Goal: Task Accomplishment & Management: Manage account settings

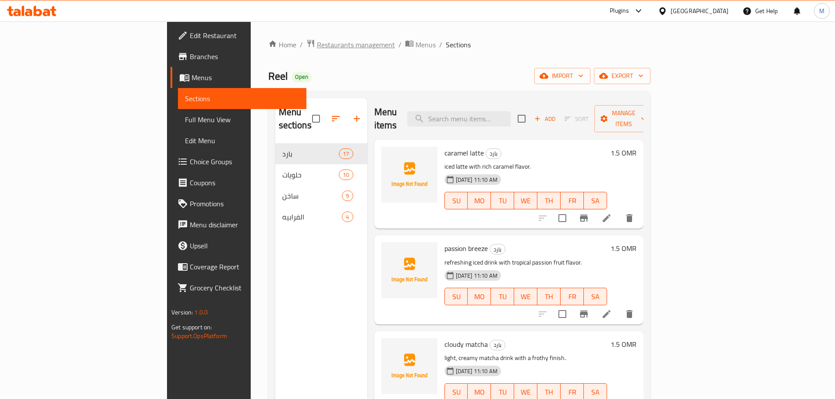
click at [317, 46] on span "Restaurants management" at bounding box center [356, 44] width 78 height 11
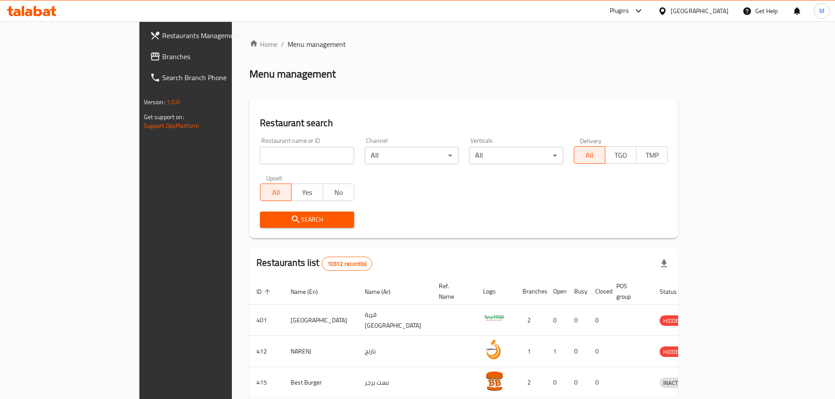
click at [260, 159] on input "search" at bounding box center [307, 156] width 94 height 18
paste input "Kadai Gosht"
type input "Kadai Gosht"
click button "Search" at bounding box center [307, 220] width 94 height 16
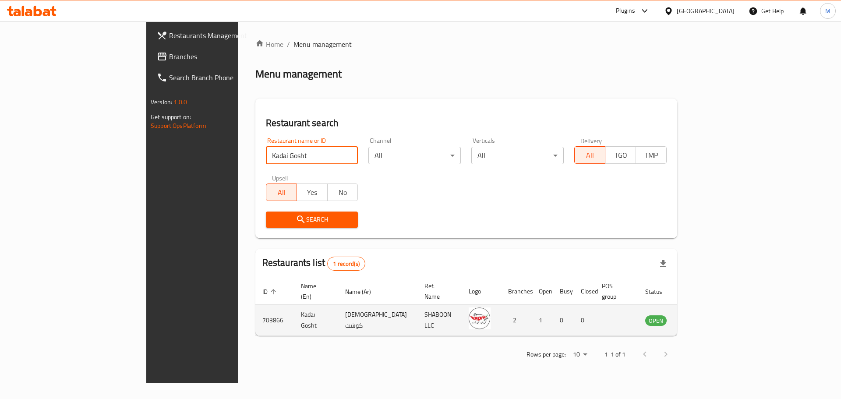
click at [701, 317] on icon "enhanced table" at bounding box center [697, 320] width 10 height 7
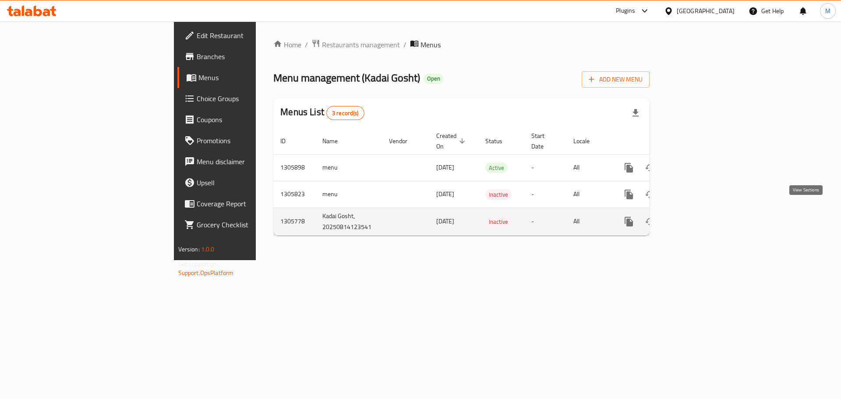
click at [698, 216] on icon "enhanced table" at bounding box center [692, 221] width 11 height 11
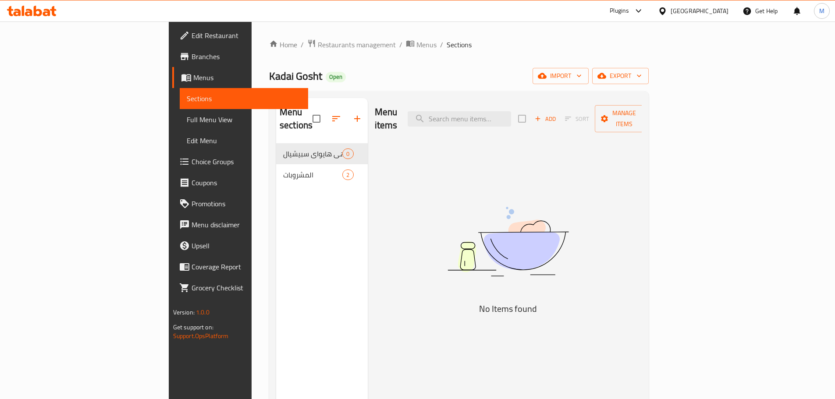
click at [709, 4] on div "[GEOGRAPHIC_DATA]" at bounding box center [693, 10] width 85 height 21
click at [670, 11] on div at bounding box center [664, 11] width 13 height 10
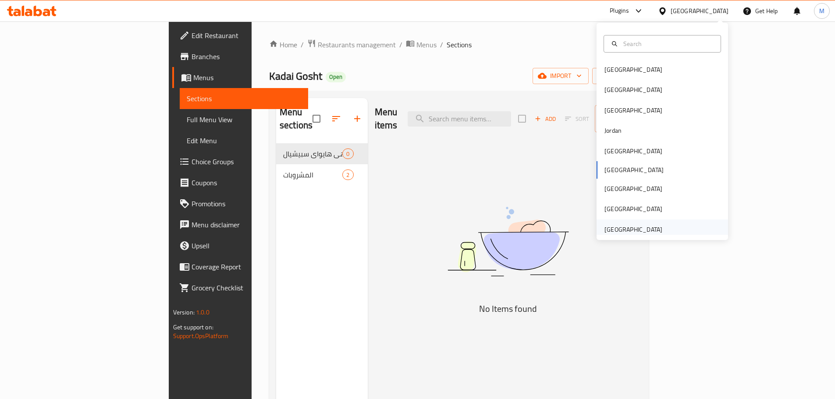
click at [646, 230] on div "[GEOGRAPHIC_DATA]" at bounding box center [633, 230] width 58 height 10
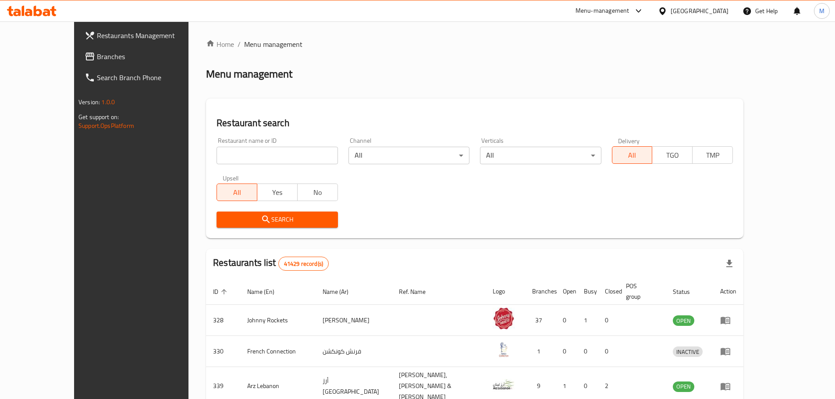
click at [241, 155] on input "search" at bounding box center [276, 156] width 121 height 18
paste input "Prime Smash Burger"
type input "Prime Smash Burger"
click button "Search" at bounding box center [276, 220] width 121 height 16
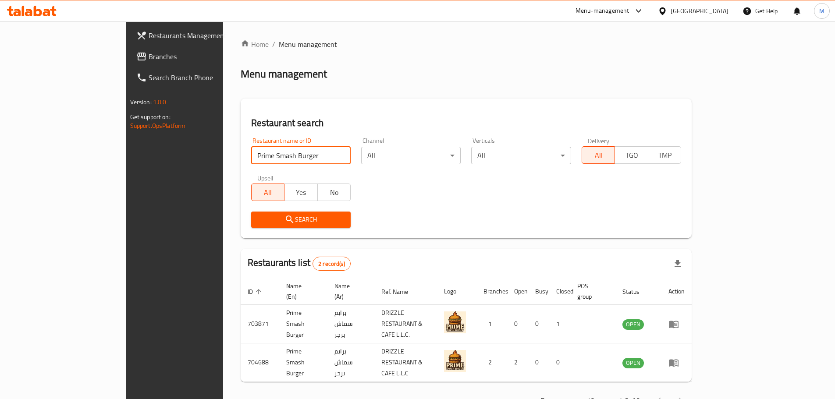
click at [149, 52] on span "Branches" at bounding box center [204, 56] width 110 height 11
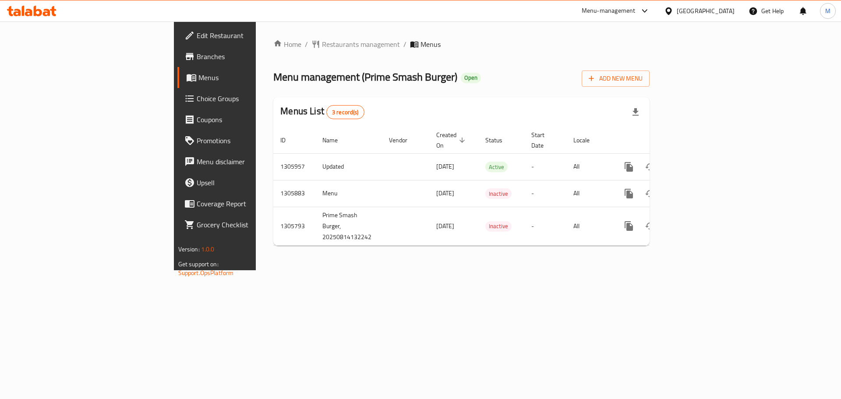
click at [273, 80] on span "Menu management ( Prime Smash Burger )" at bounding box center [365, 77] width 184 height 20
drag, startPoint x: 258, startPoint y: 80, endPoint x: 314, endPoint y: 76, distance: 56.2
click at [314, 76] on span "Menu management ( Prime Smash Burger )" at bounding box center [365, 77] width 184 height 20
copy span "Prime Smash Burger"
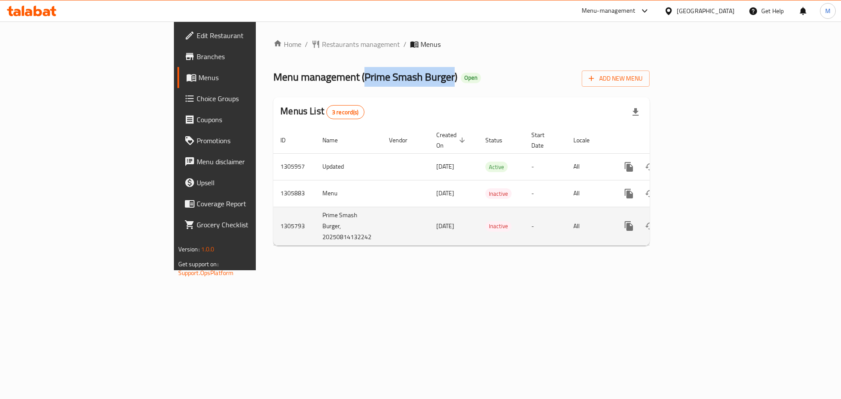
click at [698, 221] on icon "enhanced table" at bounding box center [692, 226] width 11 height 11
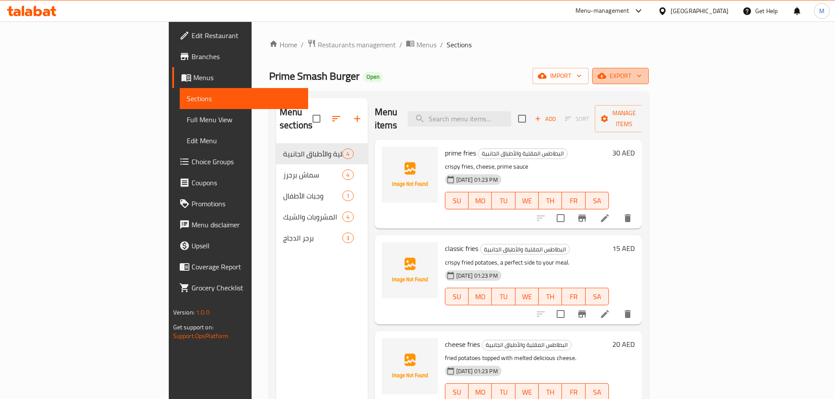
click at [641, 78] on span "export" at bounding box center [620, 76] width 42 height 11
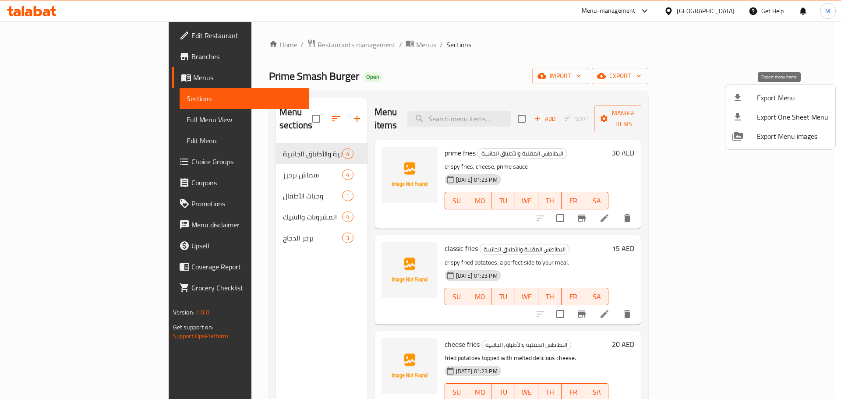
click at [782, 93] on span "Export Menu" at bounding box center [792, 97] width 71 height 11
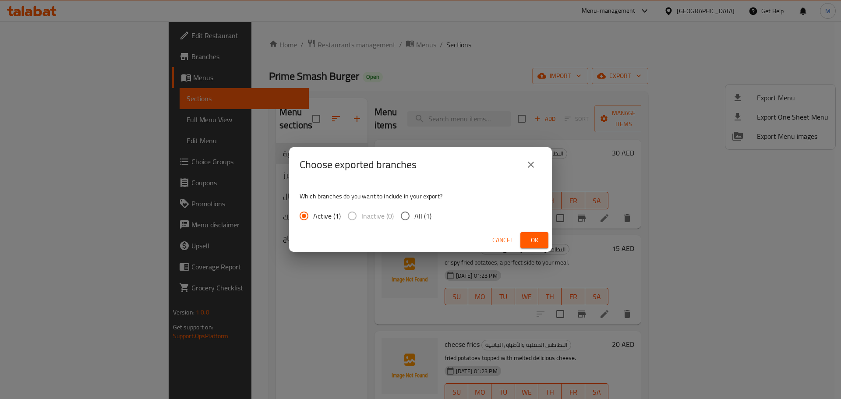
click at [419, 218] on span "All (1)" at bounding box center [422, 216] width 17 height 11
click at [414, 218] on input "All (1)" at bounding box center [405, 216] width 18 height 18
radio input "true"
click at [535, 242] on span "Ok" at bounding box center [535, 240] width 14 height 11
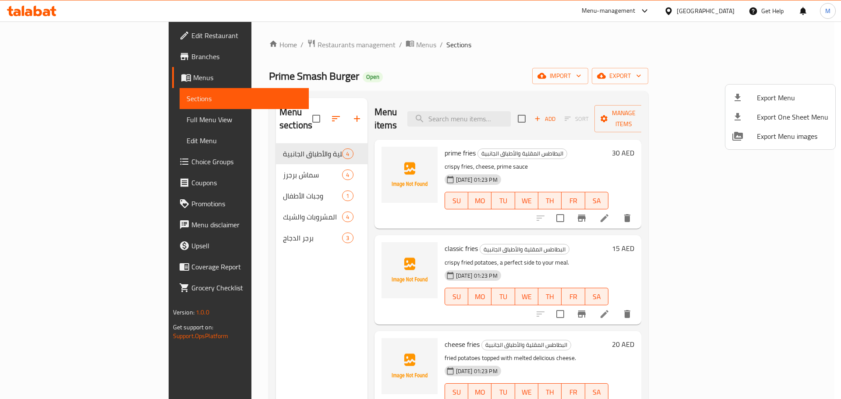
click at [383, 57] on div at bounding box center [420, 199] width 841 height 399
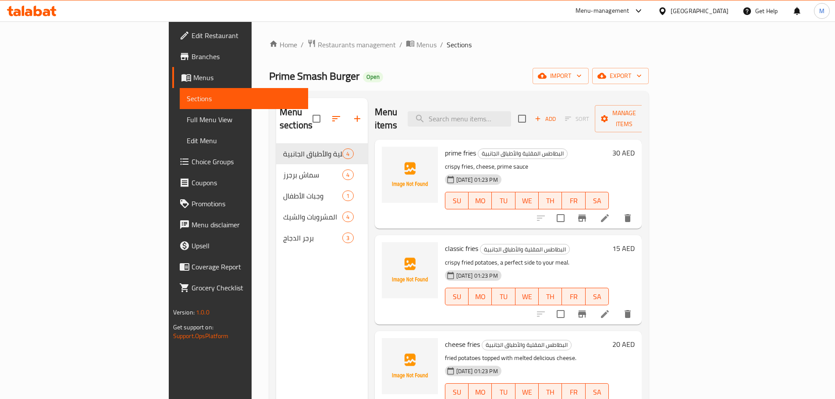
drag, startPoint x: 77, startPoint y: 117, endPoint x: 103, endPoint y: 121, distance: 26.1
click at [187, 117] on span "Full Menu View" at bounding box center [244, 119] width 114 height 11
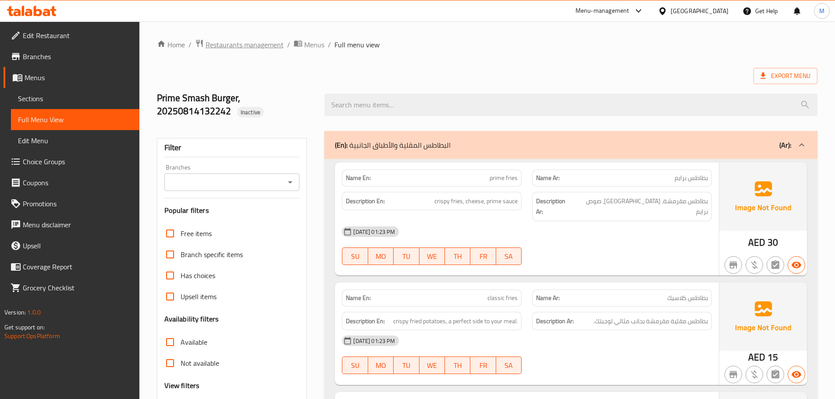
click at [234, 47] on span "Restaurants management" at bounding box center [244, 44] width 78 height 11
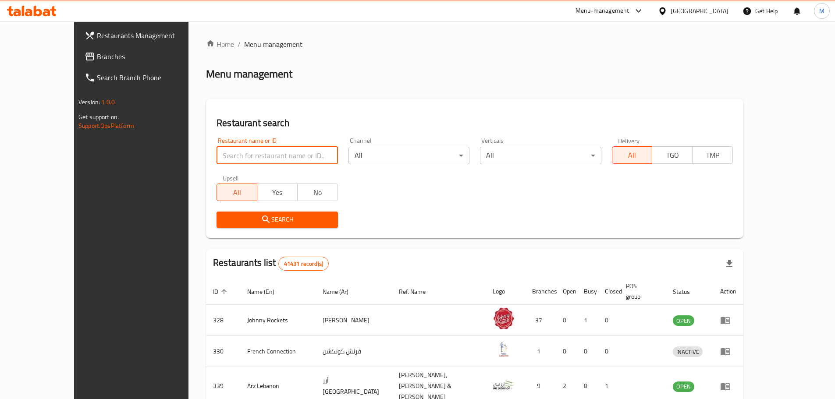
click at [237, 156] on input "search" at bounding box center [276, 156] width 121 height 18
paste input "Qmin&Clove"
type input "Qmin&Clove"
click button "Search" at bounding box center [276, 220] width 121 height 16
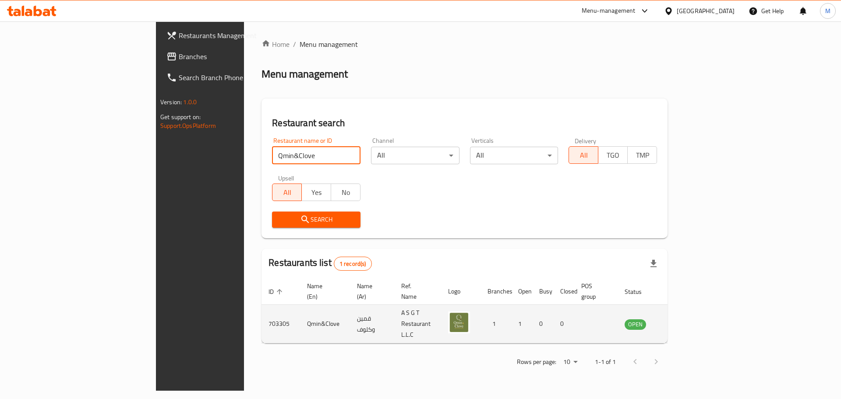
click at [681, 321] on icon "enhanced table" at bounding box center [676, 324] width 10 height 7
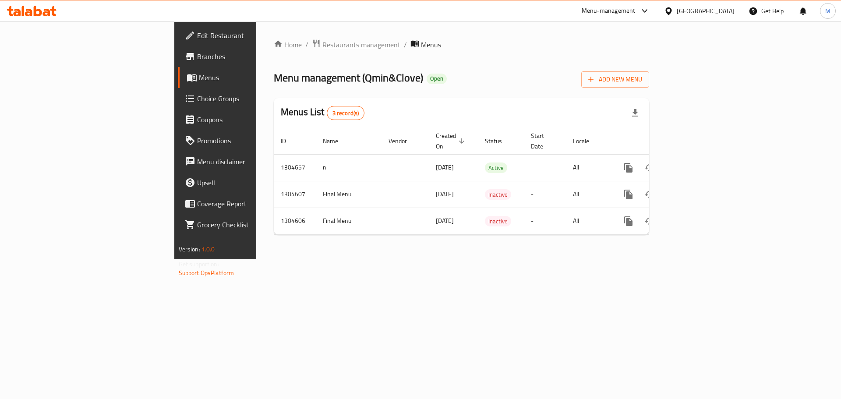
click at [322, 43] on span "Restaurants management" at bounding box center [361, 44] width 78 height 11
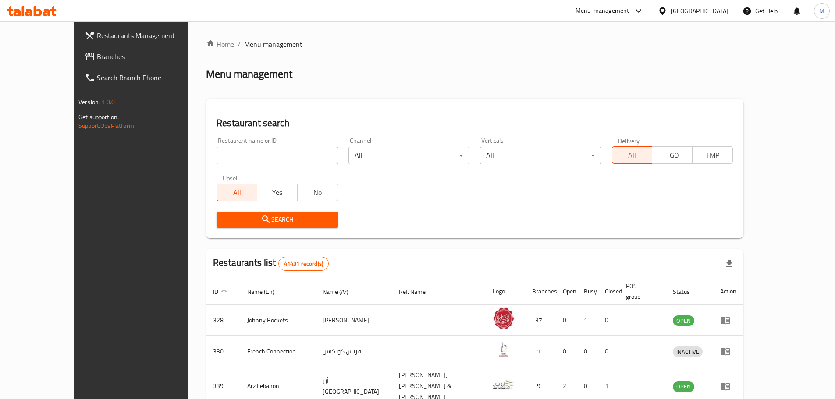
click at [97, 53] on span "Branches" at bounding box center [152, 56] width 110 height 11
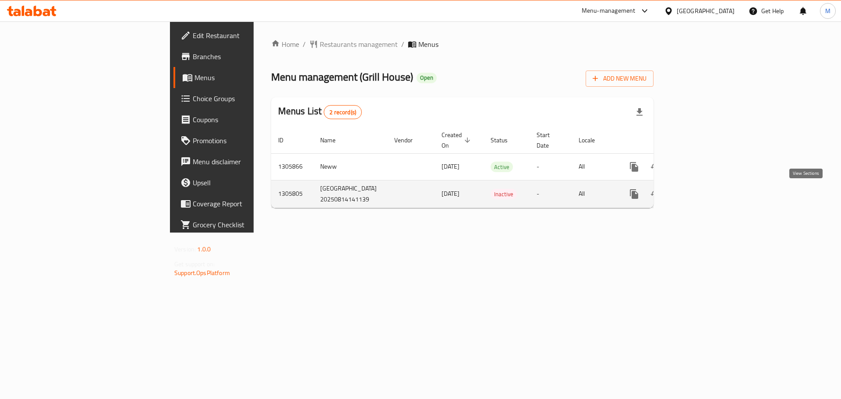
click at [701, 194] on icon "enhanced table" at bounding box center [698, 194] width 8 height 8
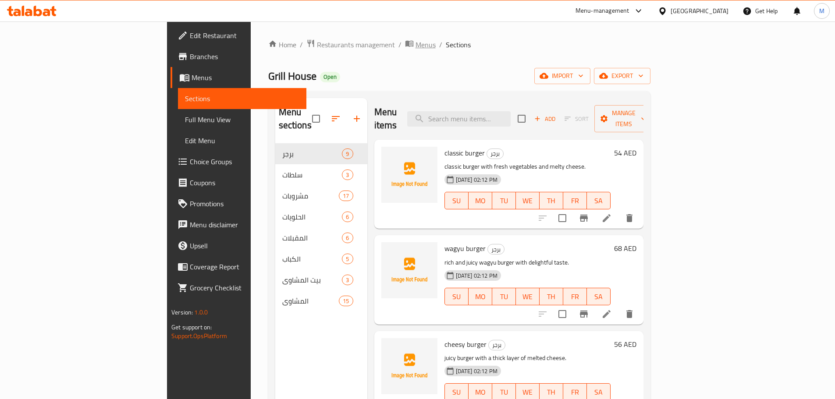
click at [415, 46] on span "Menus" at bounding box center [425, 44] width 20 height 11
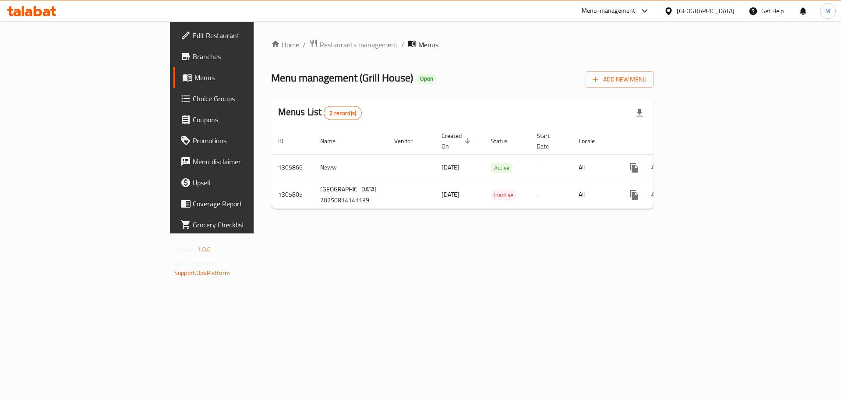
click at [271, 79] on span "Menu management ( Grill House )" at bounding box center [342, 78] width 142 height 20
drag, startPoint x: 262, startPoint y: 79, endPoint x: 273, endPoint y: 75, distance: 11.5
click at [273, 75] on span "Menu management ( Grill House )" at bounding box center [342, 78] width 142 height 20
copy span "Grill House"
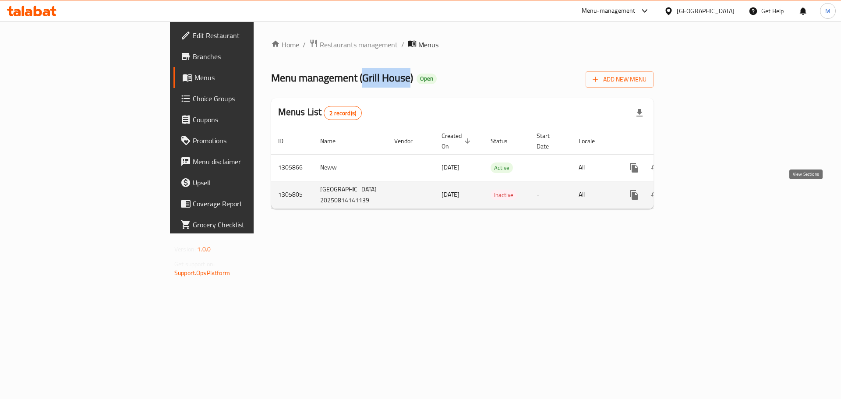
click at [703, 194] on icon "enhanced table" at bounding box center [697, 195] width 11 height 11
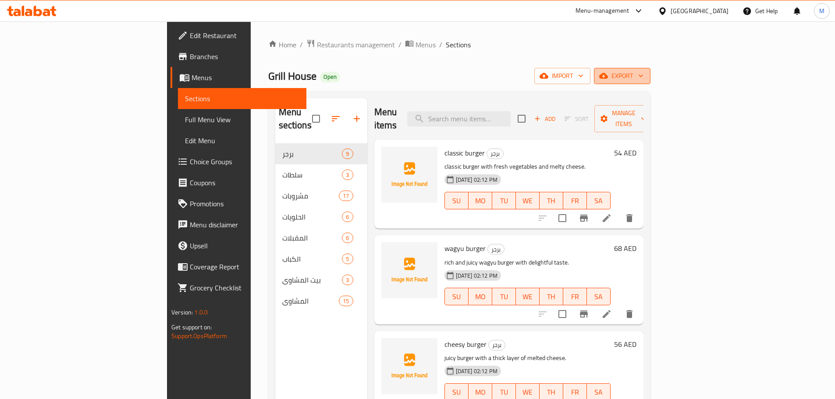
click at [645, 78] on icon "button" at bounding box center [640, 75] width 9 height 9
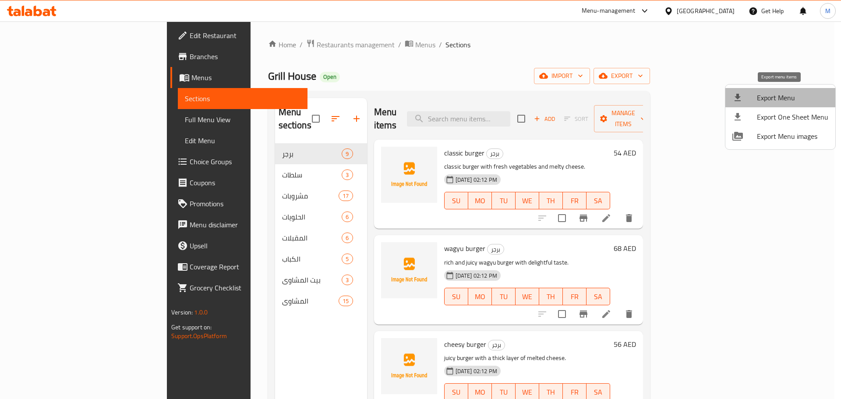
click at [788, 96] on span "Export Menu" at bounding box center [792, 97] width 71 height 11
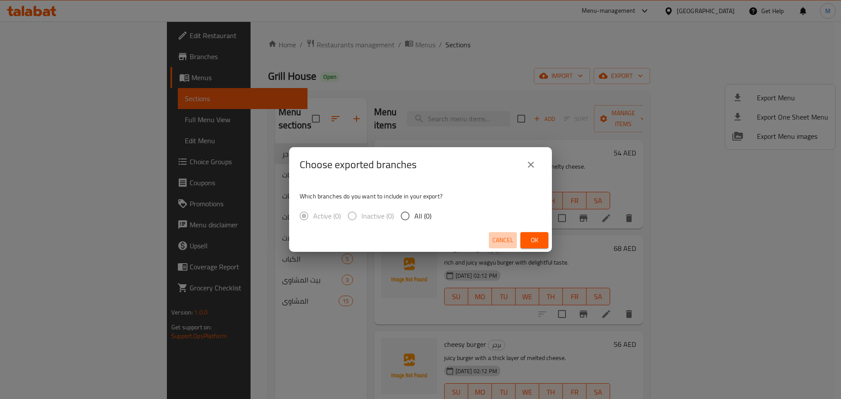
click at [504, 242] on span "Cancel" at bounding box center [502, 240] width 21 height 11
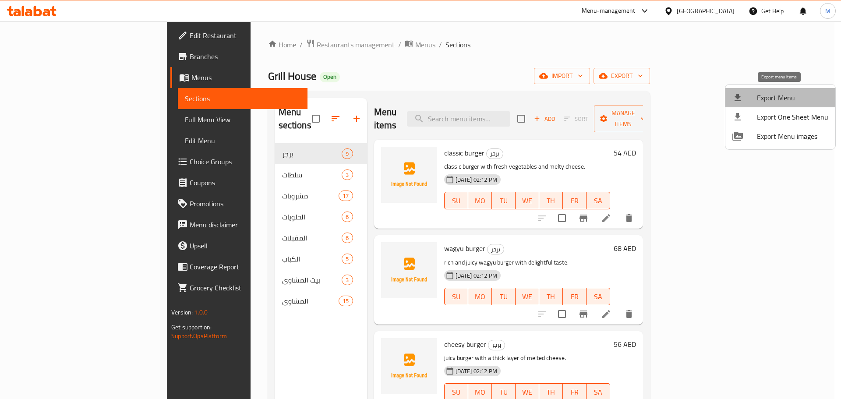
click at [786, 94] on span "Export Menu" at bounding box center [792, 97] width 71 height 11
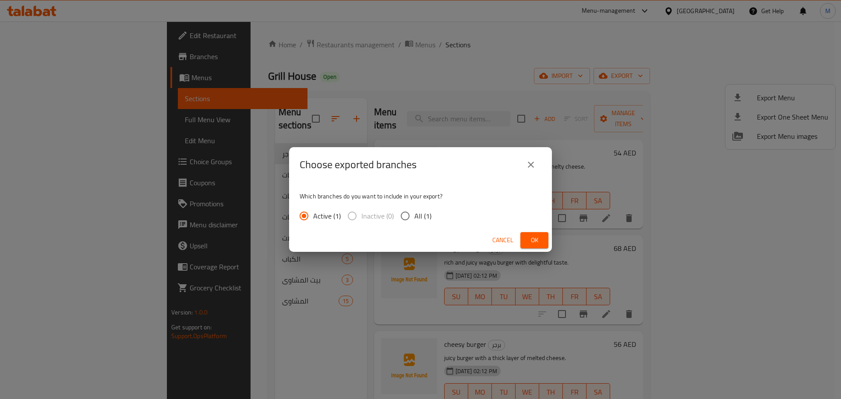
click at [424, 217] on span "All (1)" at bounding box center [422, 216] width 17 height 11
click at [414, 217] on input "All (1)" at bounding box center [405, 216] width 18 height 18
radio input "true"
click at [532, 237] on span "Ok" at bounding box center [535, 240] width 14 height 11
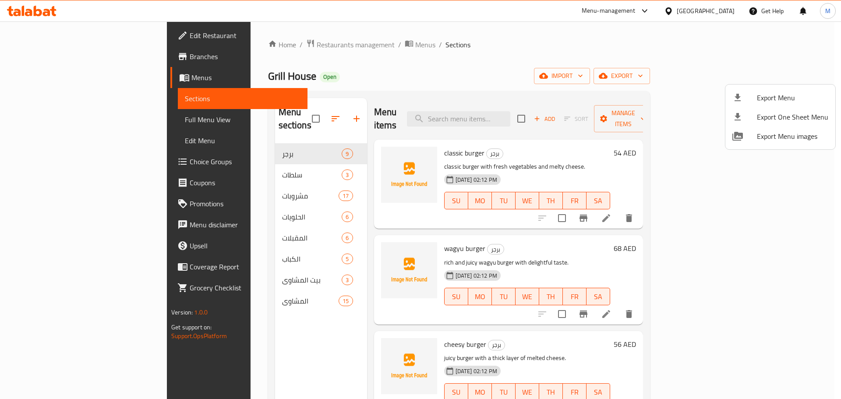
click at [610, 35] on div at bounding box center [420, 199] width 841 height 399
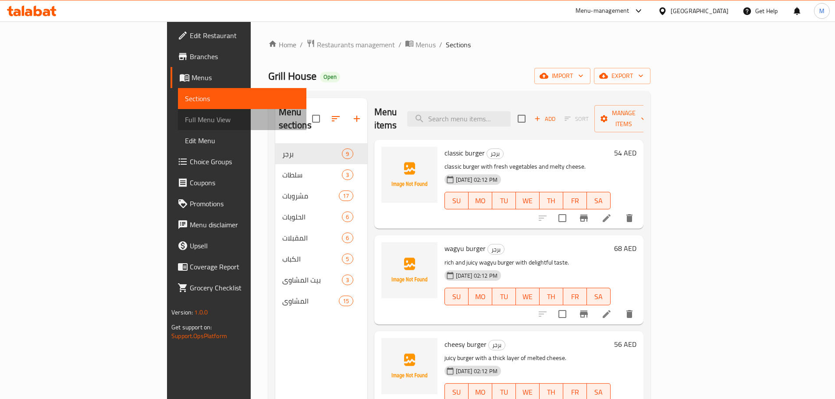
click at [185, 117] on span "Full Menu View" at bounding box center [242, 119] width 114 height 11
